Goal: Communication & Community: Answer question/provide support

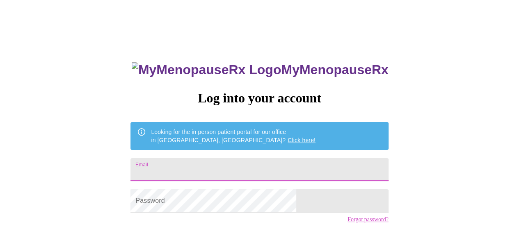
click at [278, 164] on input "Email" at bounding box center [259, 169] width 258 height 23
type input "mktatham@gmail.com"
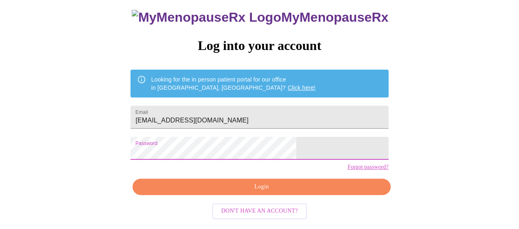
scroll to position [59, 0]
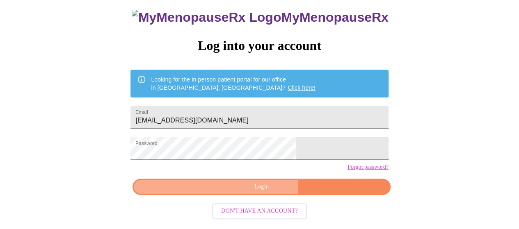
click at [229, 192] on span "Login" at bounding box center [261, 187] width 239 height 10
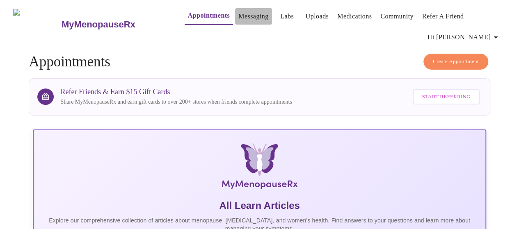
click at [238, 18] on link "Messaging" at bounding box center [253, 16] width 30 height 11
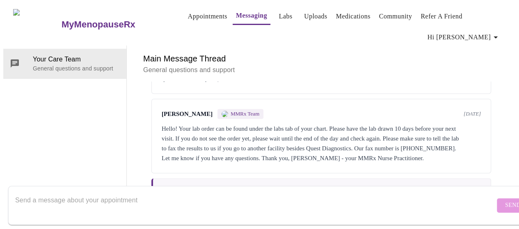
scroll to position [2131, 0]
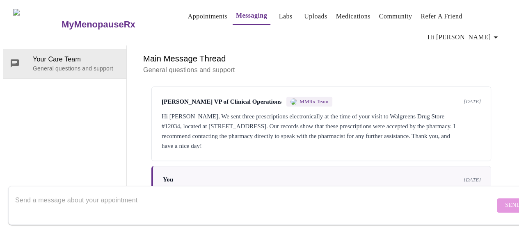
click at [193, 199] on textarea "Send a message about your appointment" at bounding box center [254, 205] width 479 height 26
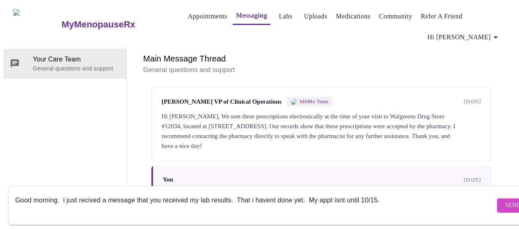
click at [392, 192] on textarea "Good morning. i just recived a message that you received my lab results. That i…" at bounding box center [254, 205] width 479 height 26
type textarea "Good morning. i just recived a message that you received my lab results. That i…"
click at [505, 201] on span "Send" at bounding box center [513, 206] width 16 height 10
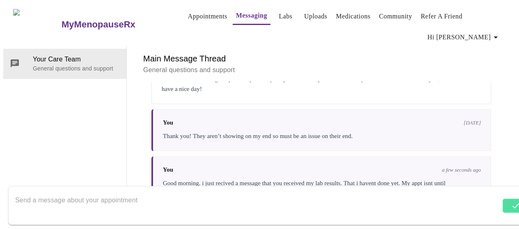
scroll to position [0, 0]
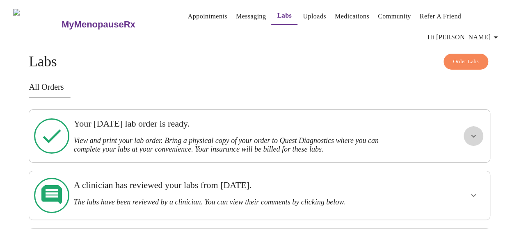
click at [474, 132] on icon "show more" at bounding box center [473, 136] width 10 height 10
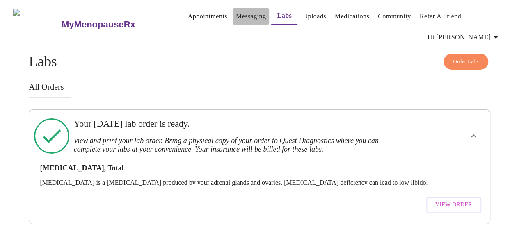
click at [236, 15] on link "Messaging" at bounding box center [251, 16] width 30 height 11
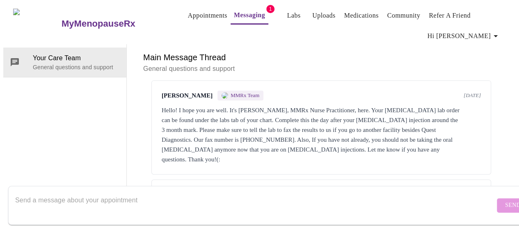
scroll to position [2251, 0]
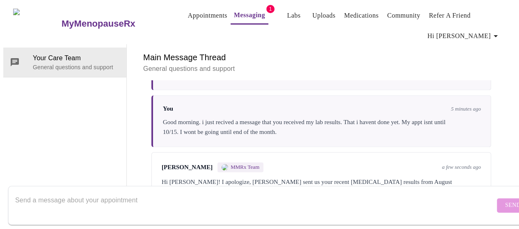
click at [208, 192] on textarea "Send a message about your appointment" at bounding box center [254, 205] width 479 height 26
type textarea "Awesome than you!!!!"
click at [505, 201] on span "Send" at bounding box center [513, 206] width 16 height 10
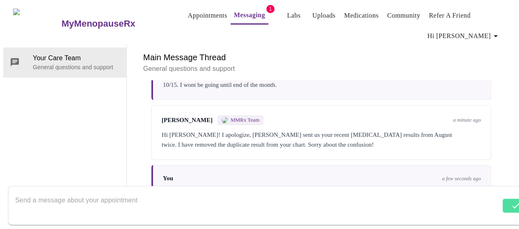
scroll to position [2300, 0]
